Goal: Task Accomplishment & Management: Complete application form

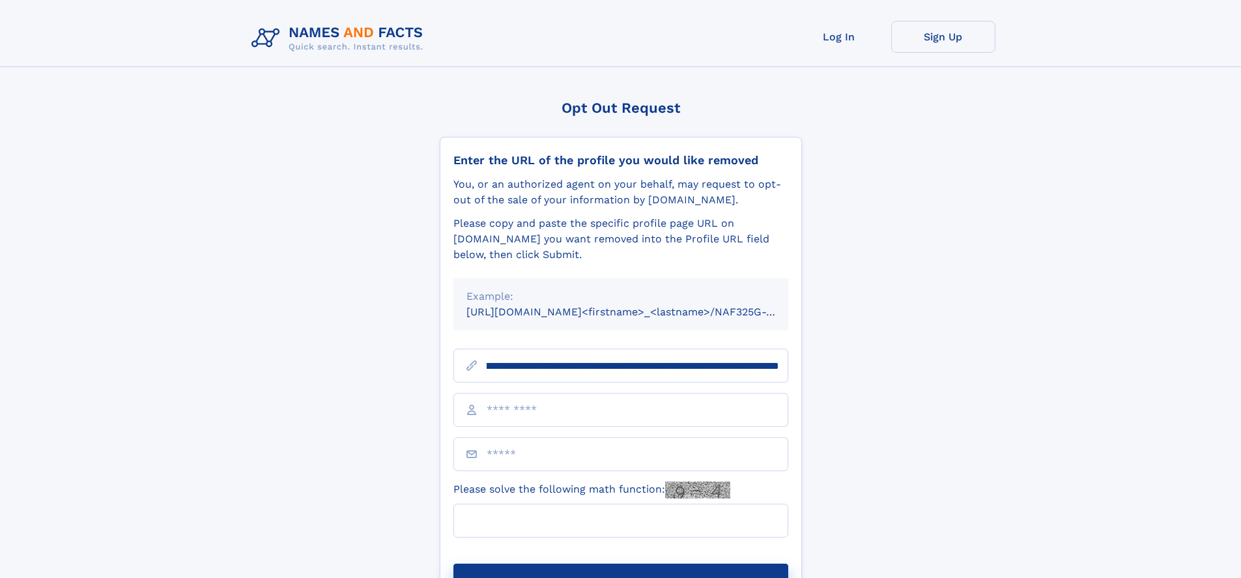
scroll to position [0, 169]
type input "**********"
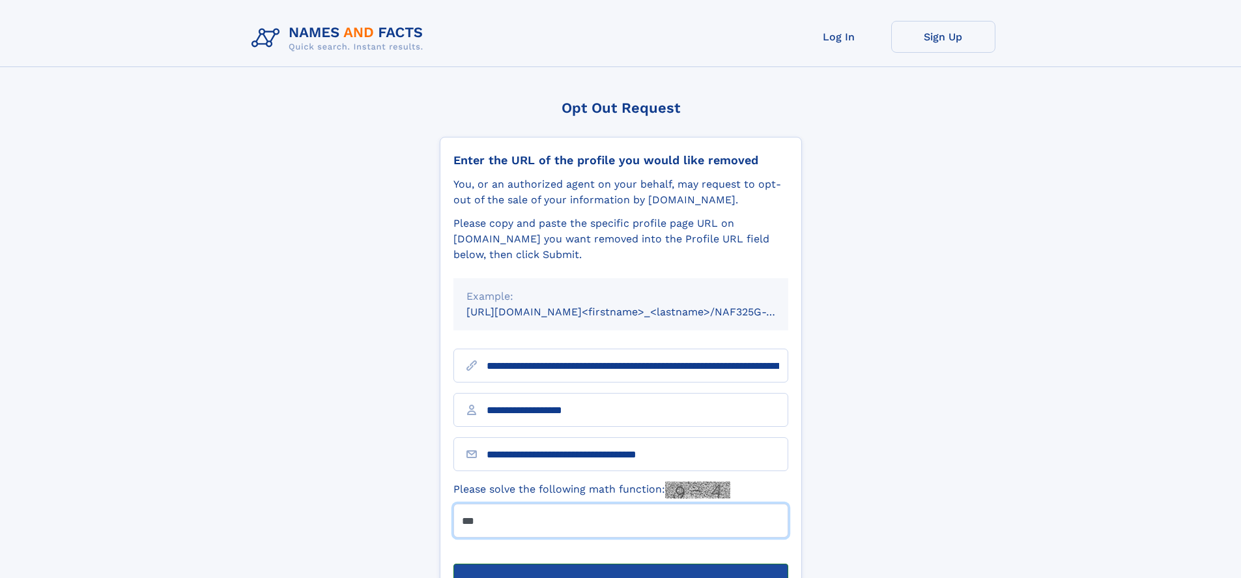
type input "***"
click at [620, 564] on button "Submit Opt Out Request" at bounding box center [621, 585] width 335 height 42
